Goal: Transaction & Acquisition: Purchase product/service

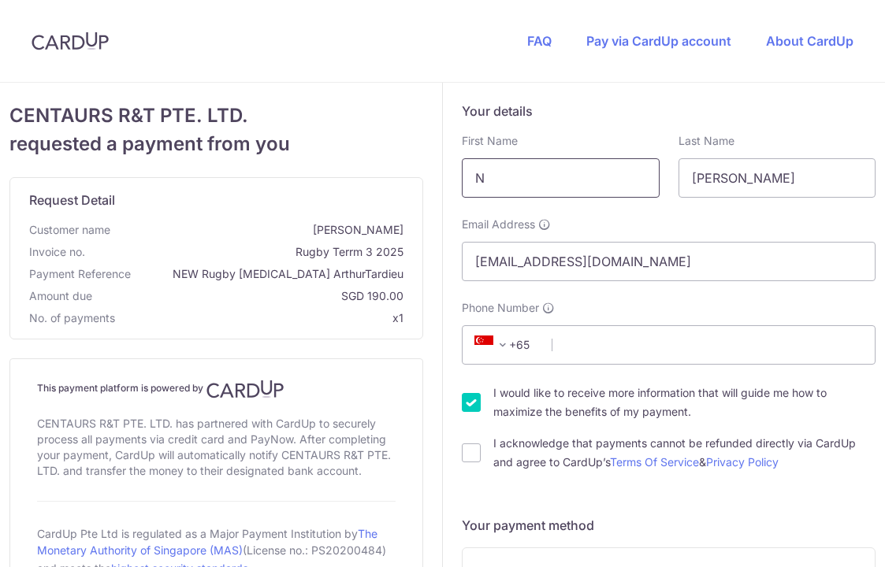
click at [374, 170] on div "CENTAURS R&T PTE. LTD. requested a payment from you Request Detail Customer nam…" at bounding box center [216, 367] width 414 height 530
type input "i"
type input "[PERSON_NAME]"
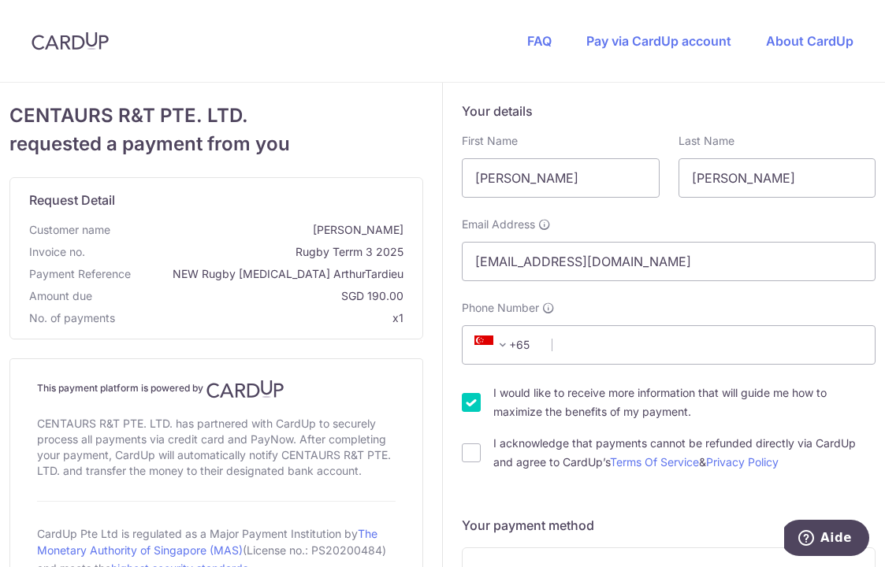
click at [586, 348] on input "Phone Number" at bounding box center [669, 344] width 414 height 39
type input "91540737"
type input "558992"
type input "[STREET_ADDRESS]"
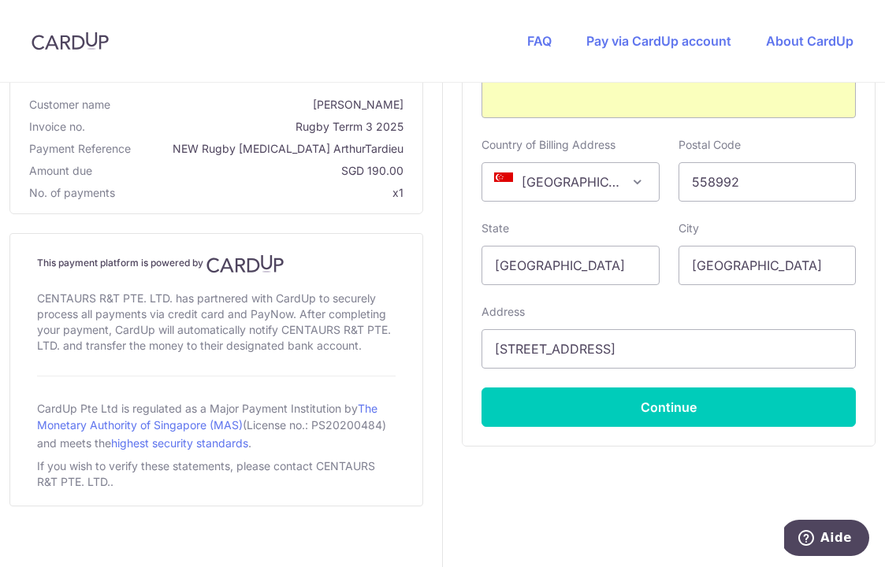
scroll to position [782, 0]
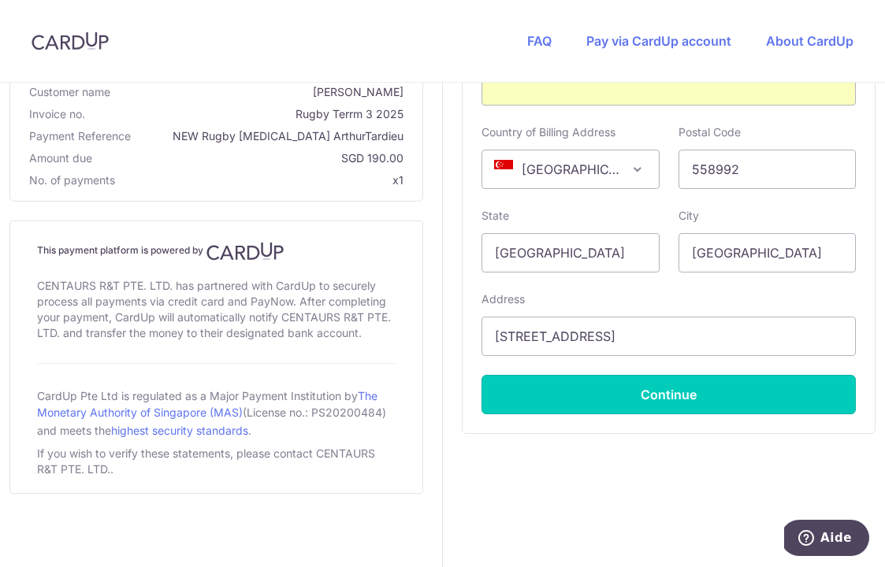
click at [666, 392] on button "Continue" at bounding box center [668, 394] width 374 height 39
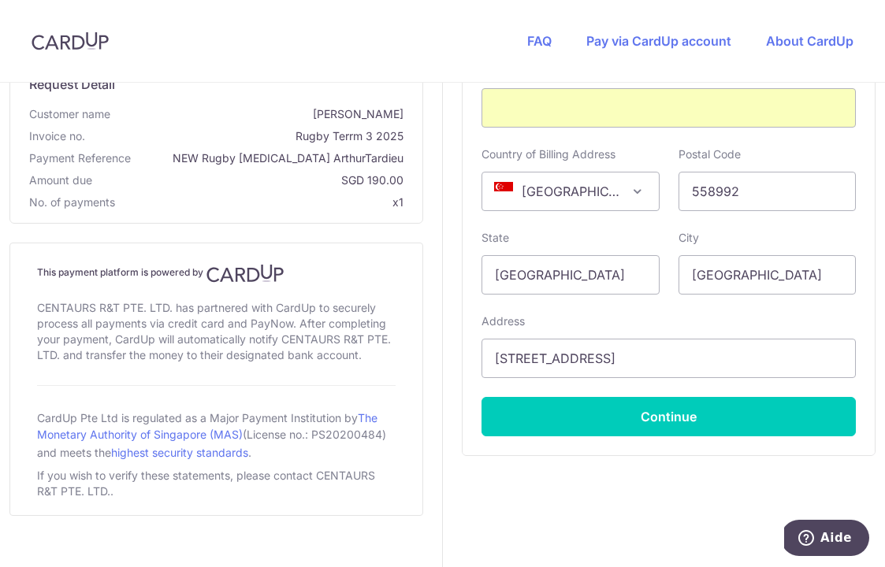
scroll to position [128, 0]
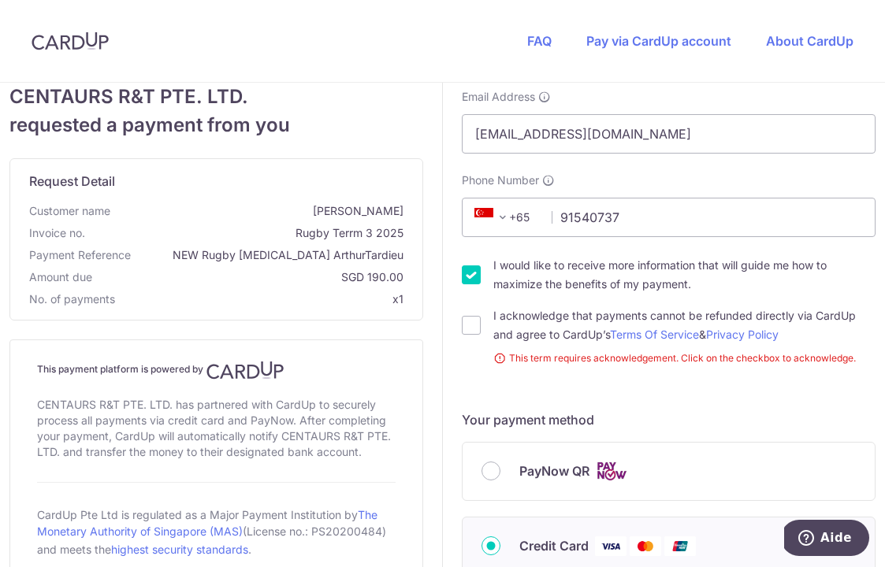
click at [476, 276] on input "I would like to receive more information that will guide me how to maximize the…" at bounding box center [471, 274] width 19 height 19
checkbox input "false"
click at [472, 327] on input "I acknowledge that payments cannot be refunded directly via CardUp and agree to…" at bounding box center [471, 325] width 19 height 19
checkbox input "true"
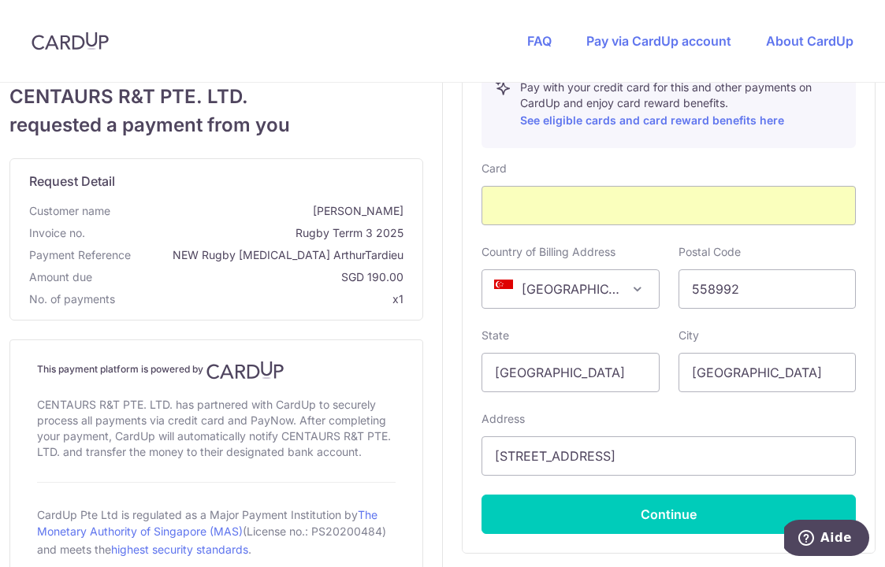
scroll to position [678, 0]
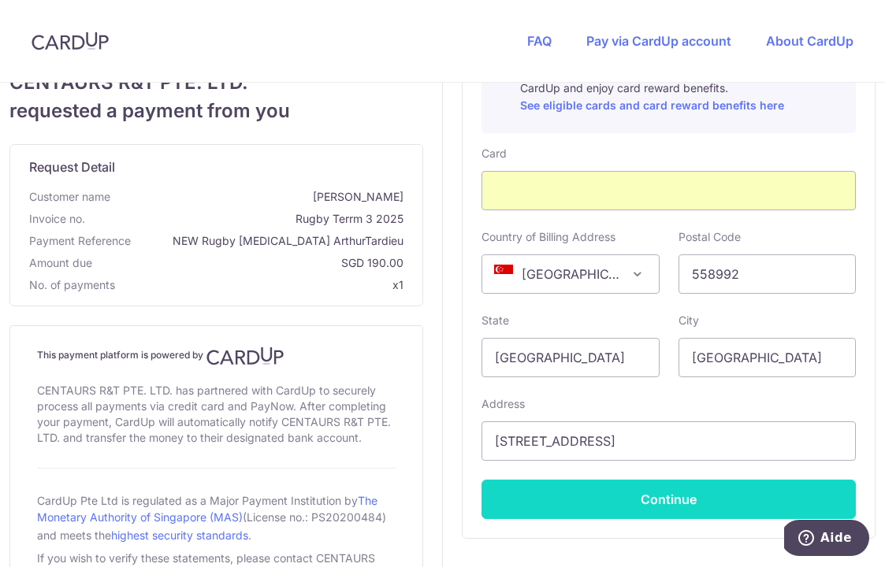
click at [629, 502] on button "Continue" at bounding box center [668, 499] width 374 height 39
type input "**** 4560"
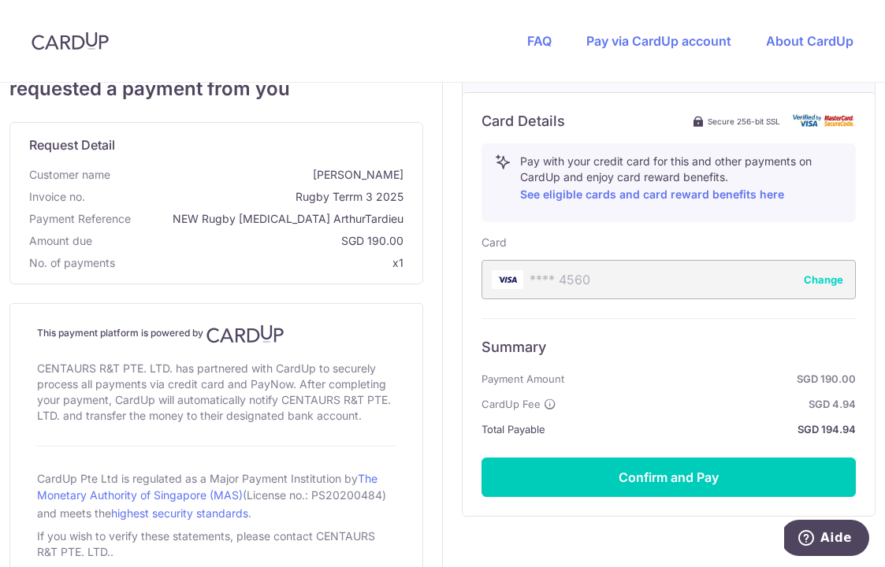
scroll to position [596, 0]
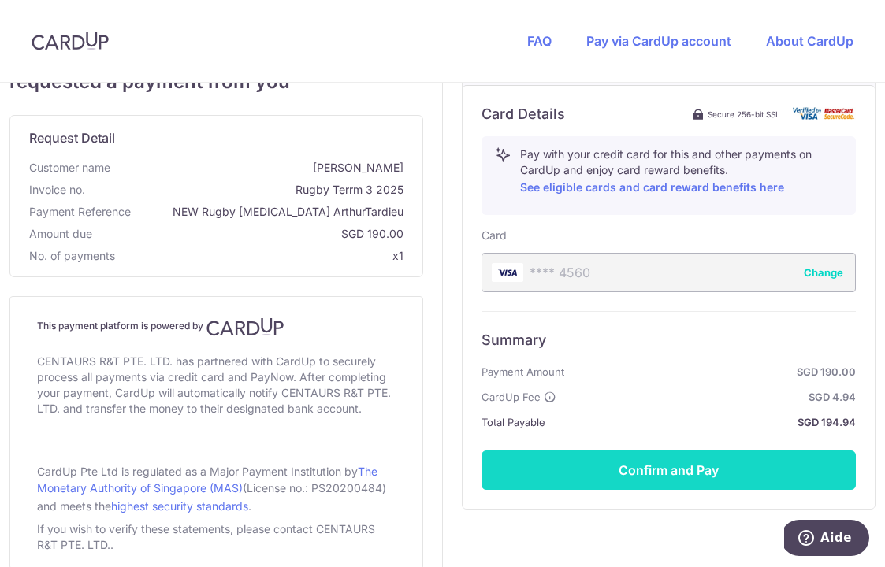
click at [660, 470] on button "Confirm and Pay" at bounding box center [668, 470] width 374 height 39
